Goal: Navigation & Orientation: Find specific page/section

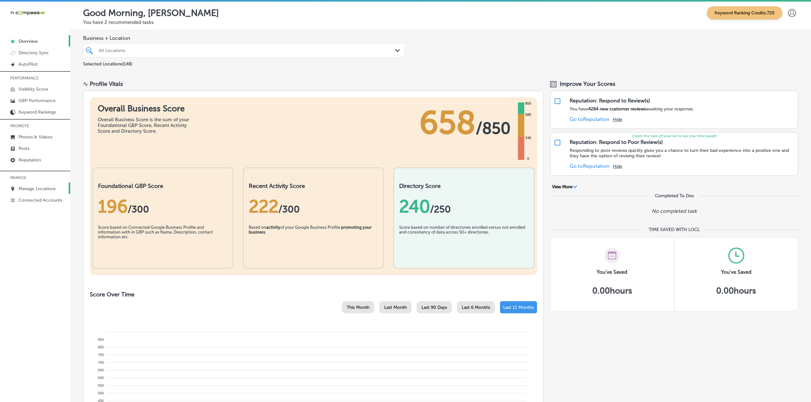
click at [37, 190] on p "Manage Locations" at bounding box center [37, 188] width 37 height 5
